Goal: Task Accomplishment & Management: Manage account settings

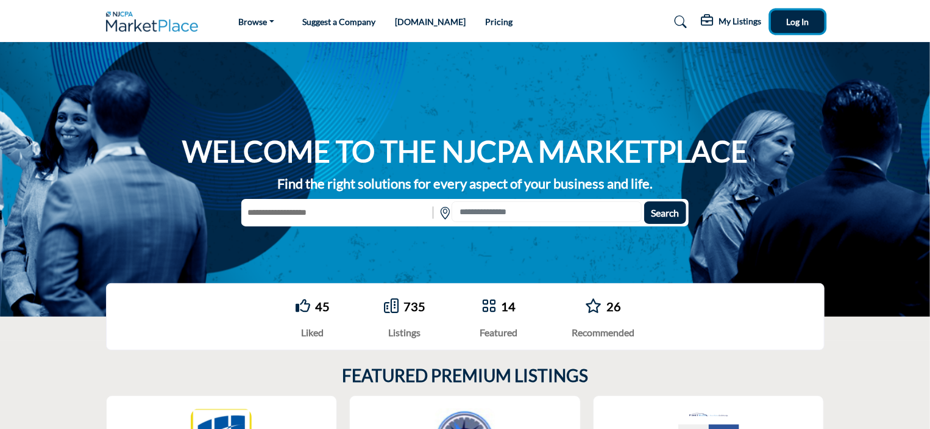
click at [797, 24] on span "Log In" at bounding box center [797, 21] width 23 height 10
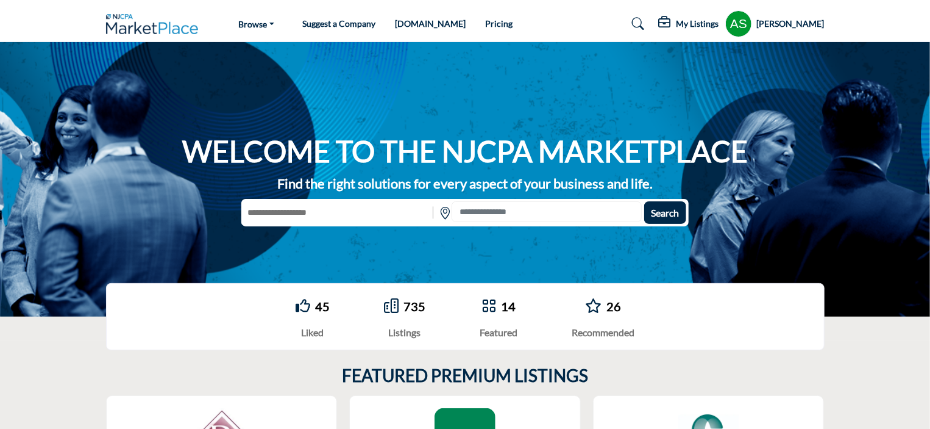
click at [751, 19] on profile-featured-9d57d186-dcdc-4fd1-8698-ebbedcf867ac "Show hide supplier dropdown" at bounding box center [738, 23] width 27 height 27
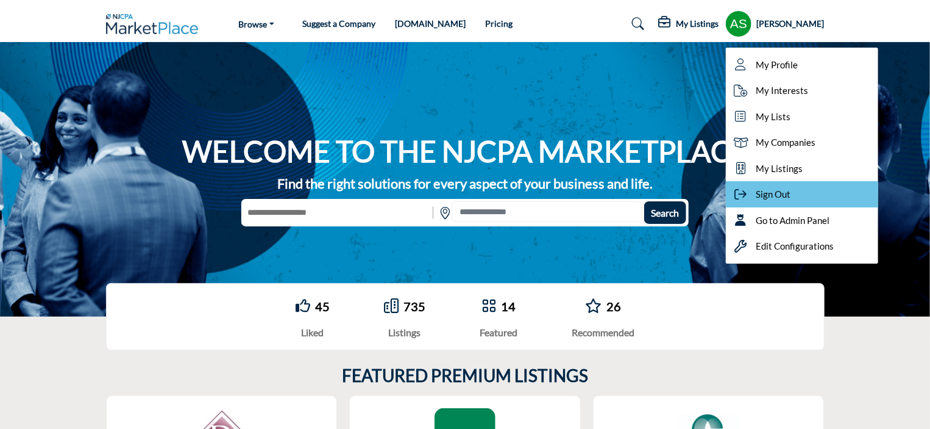
click at [788, 193] on span "Sign Out" at bounding box center [774, 194] width 35 height 14
